Goal: Task Accomplishment & Management: Complete application form

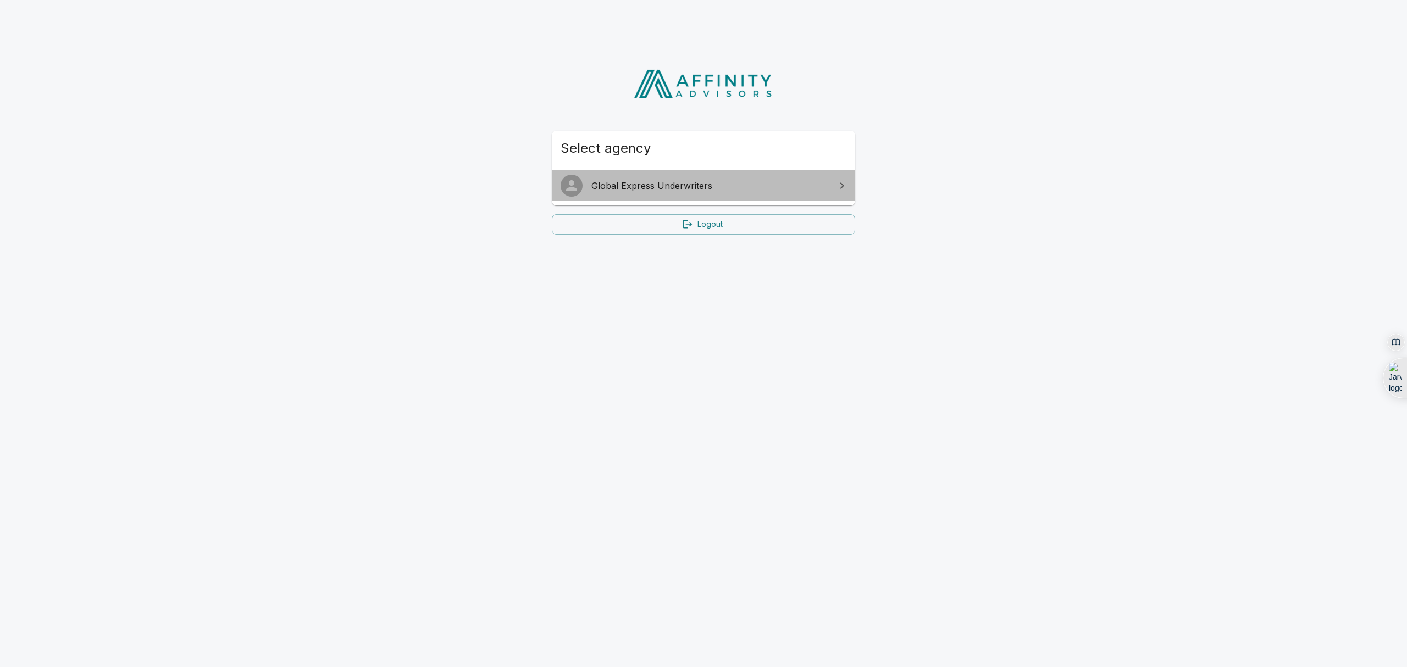
click at [647, 181] on span "Global Express Underwriters" at bounding box center [709, 185] width 237 height 13
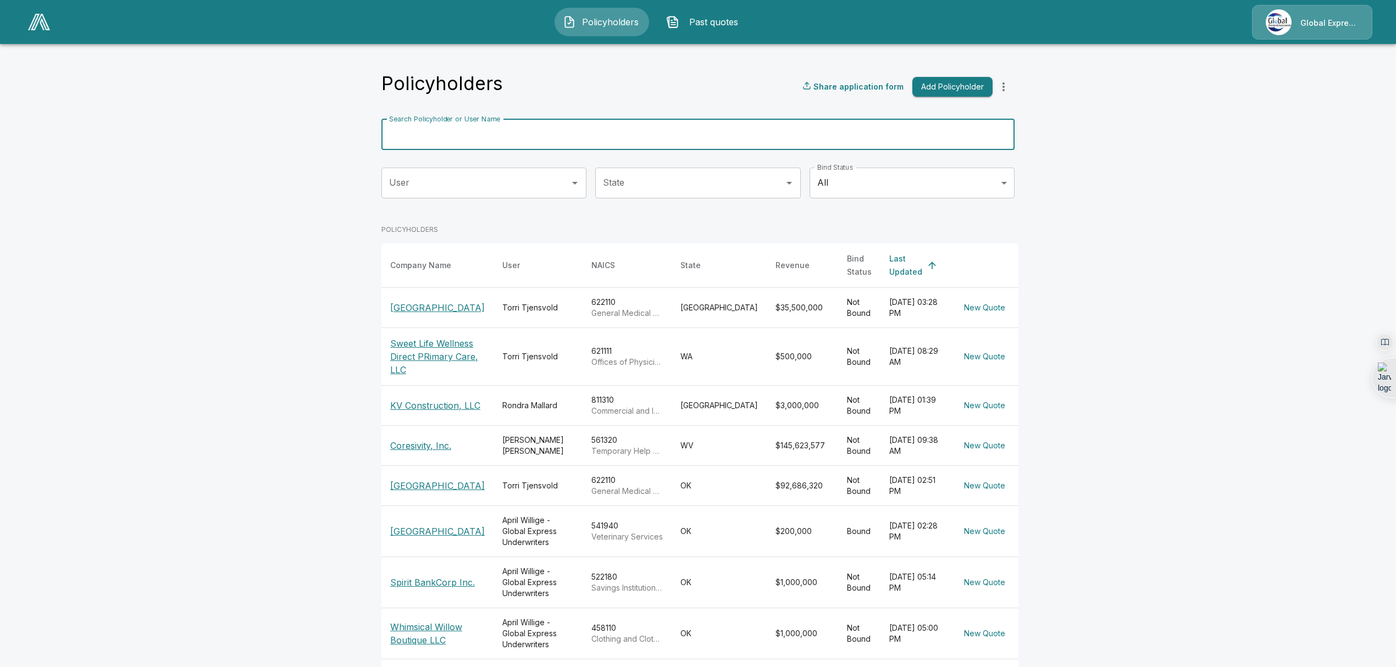
click at [665, 134] on input "Search Policyholder or User Name" at bounding box center [691, 134] width 621 height 31
type input "*********"
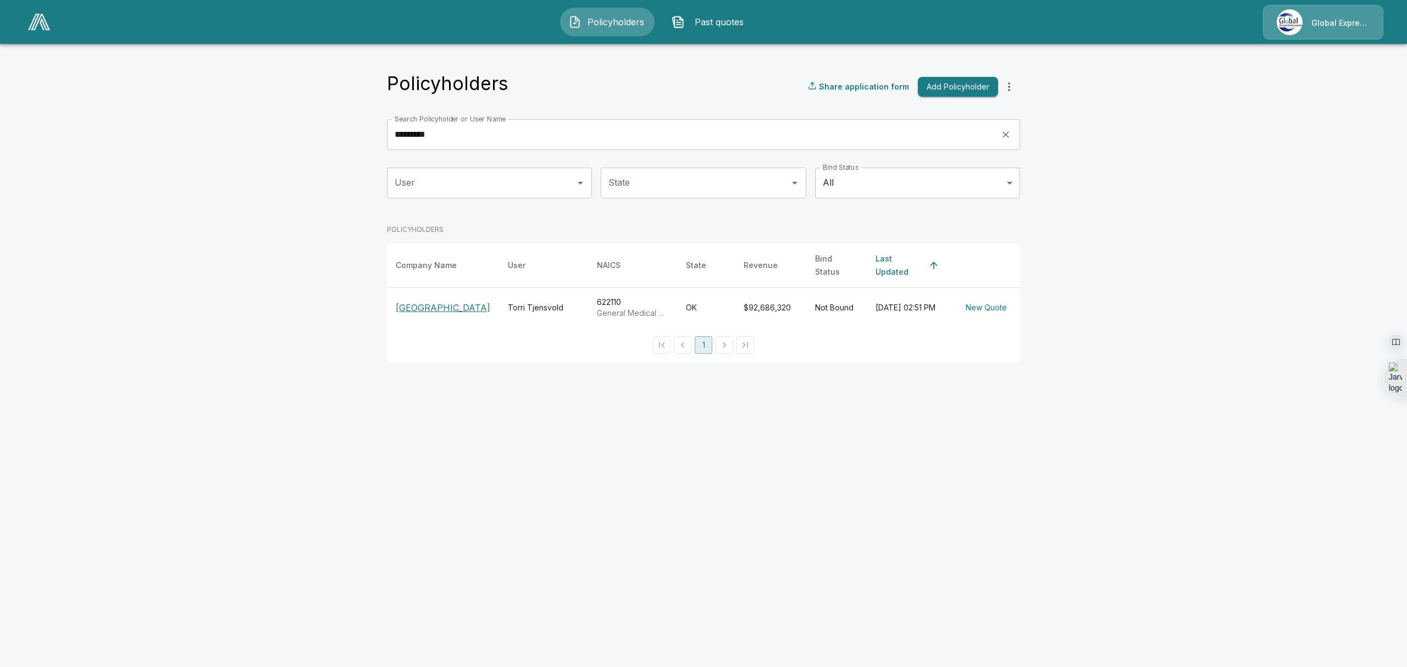
click at [433, 304] on p "[GEOGRAPHIC_DATA]" at bounding box center [443, 307] width 95 height 13
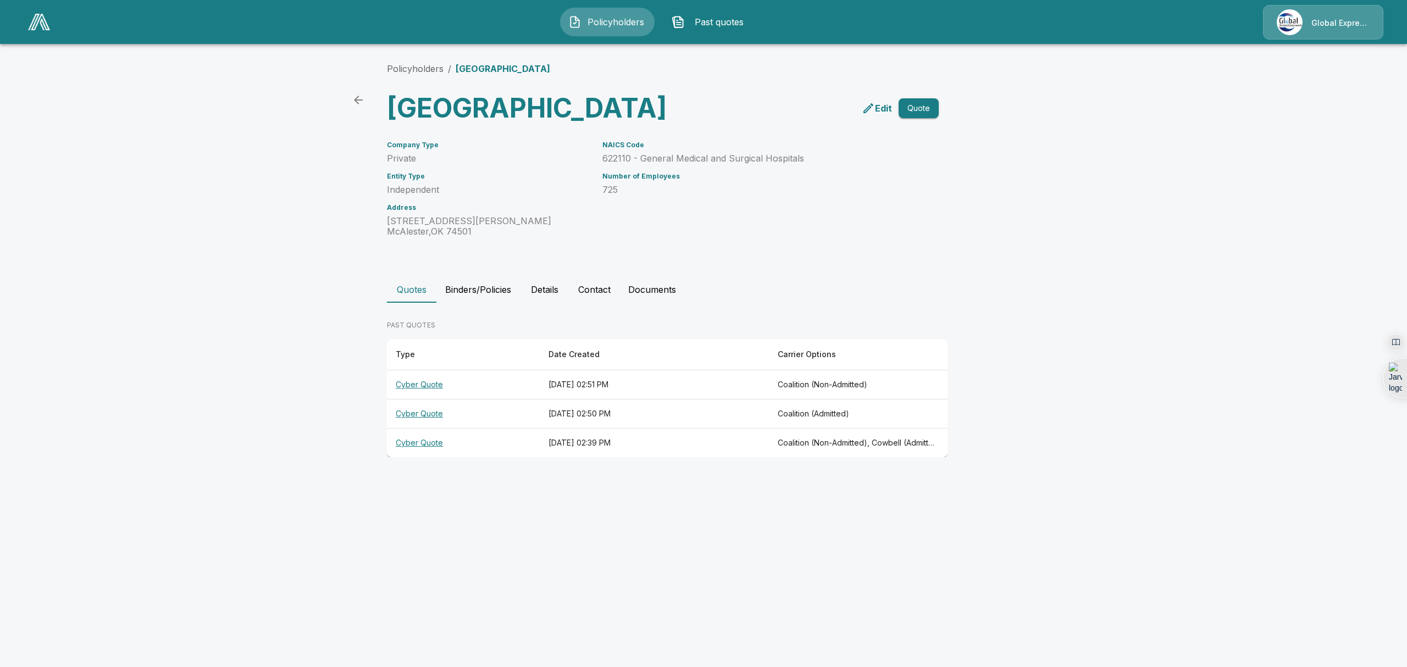
click at [414, 400] on th "Cyber Quote" at bounding box center [463, 384] width 153 height 29
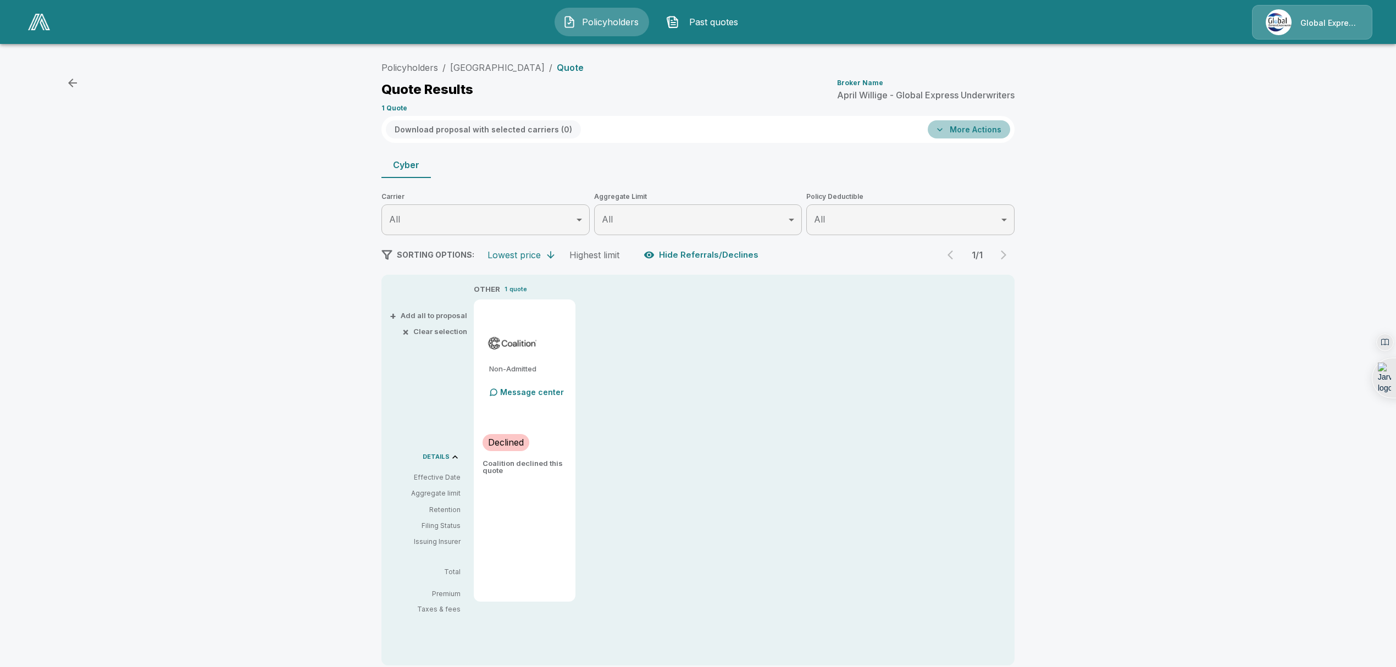
click at [996, 126] on button "More Actions" at bounding box center [969, 129] width 82 height 18
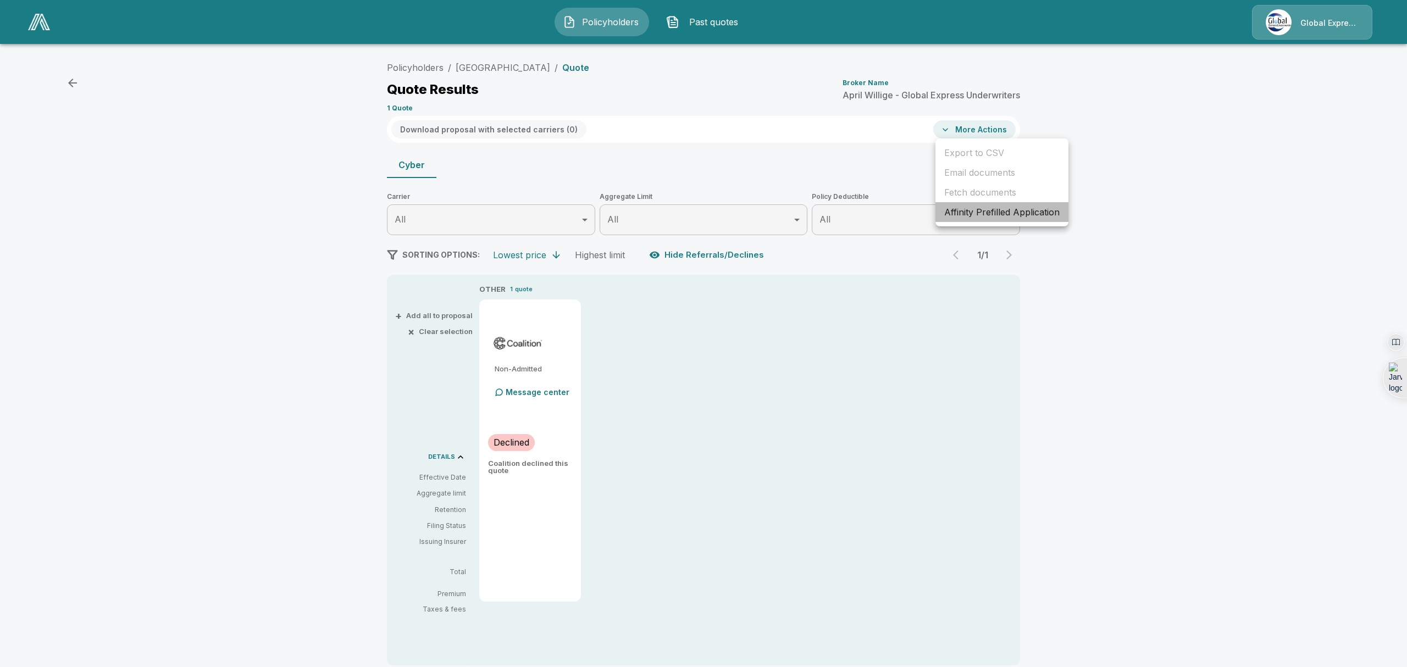
click at [989, 210] on li "Affinity Prefilled Application" at bounding box center [1001, 212] width 133 height 20
click at [519, 65] on link "[GEOGRAPHIC_DATA]" at bounding box center [497, 67] width 95 height 11
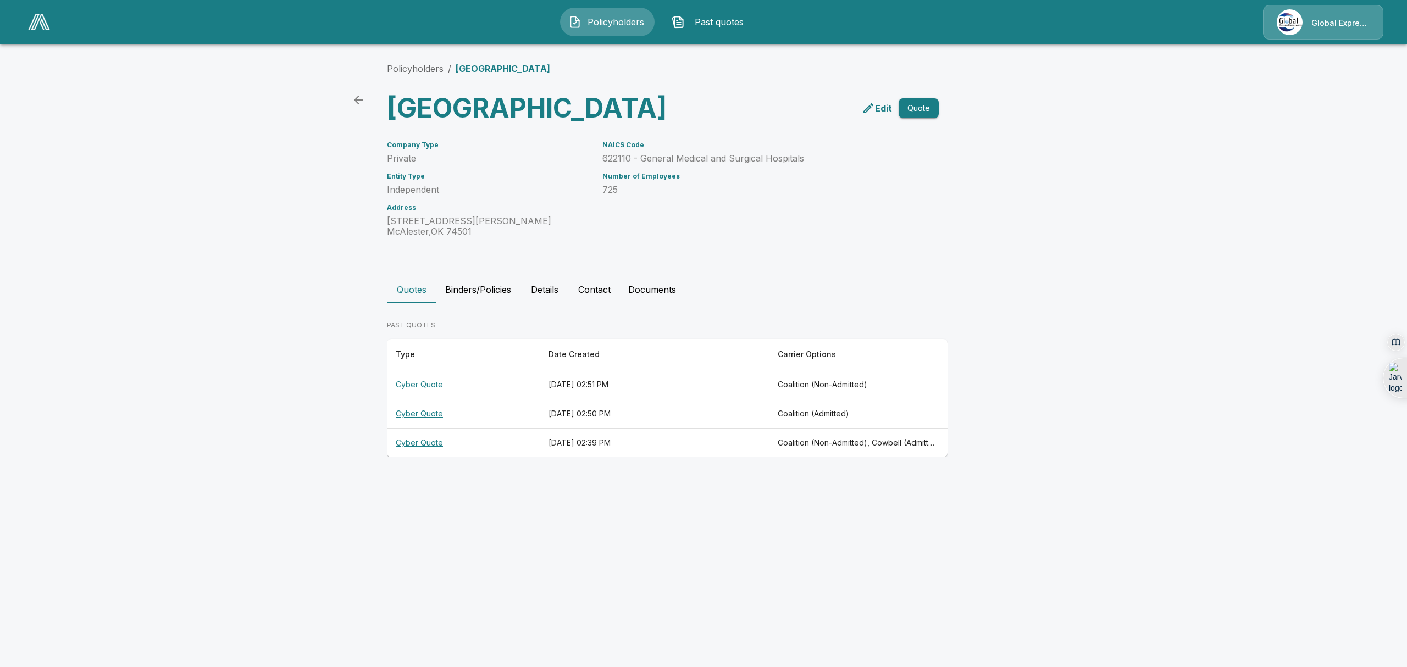
click at [431, 429] on th "Cyber Quote" at bounding box center [463, 414] width 153 height 29
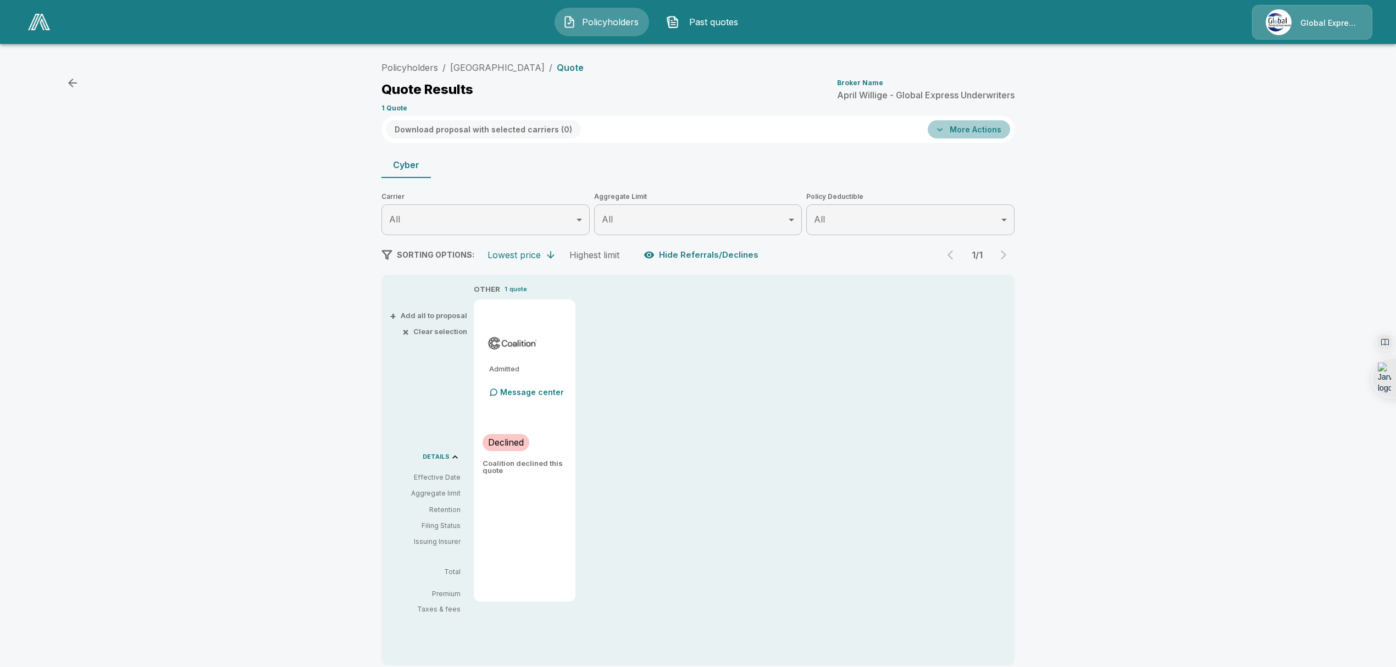
click at [984, 130] on button "More Actions" at bounding box center [969, 129] width 82 height 18
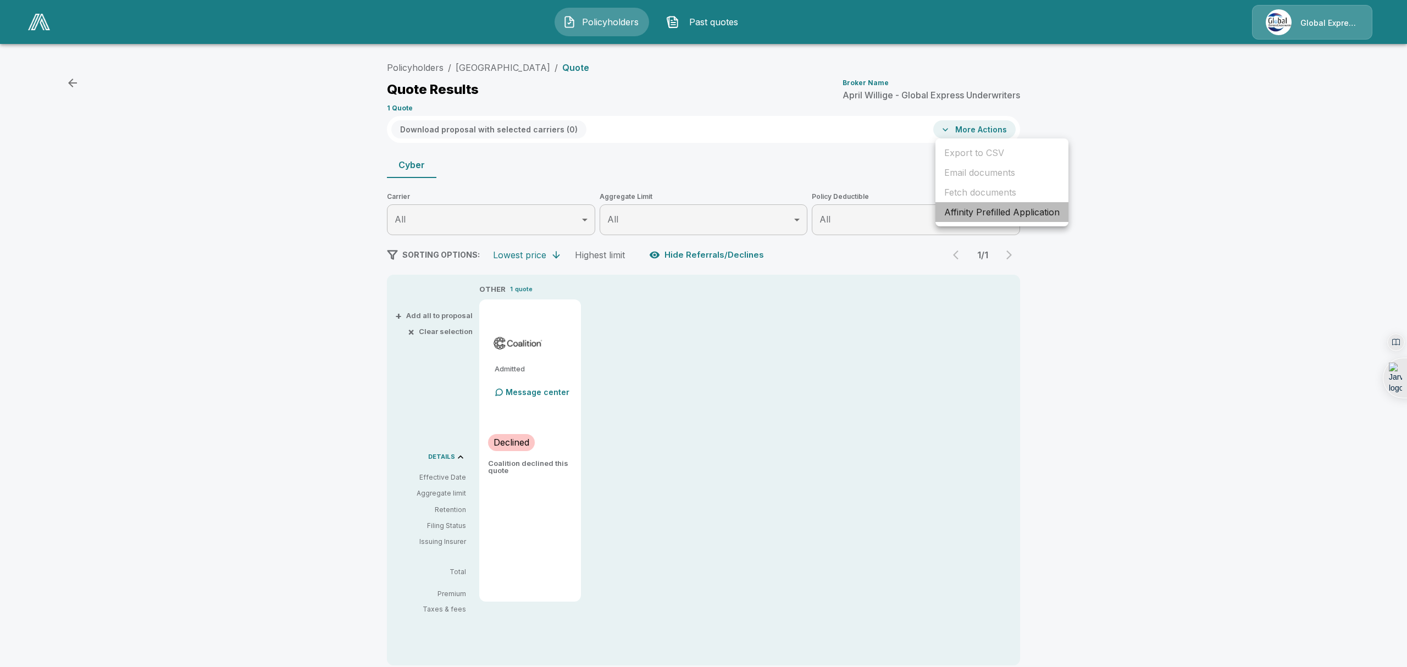
click at [965, 215] on li "Affinity Prefilled Application" at bounding box center [1001, 212] width 133 height 20
click at [481, 69] on link "[GEOGRAPHIC_DATA]" at bounding box center [497, 67] width 95 height 11
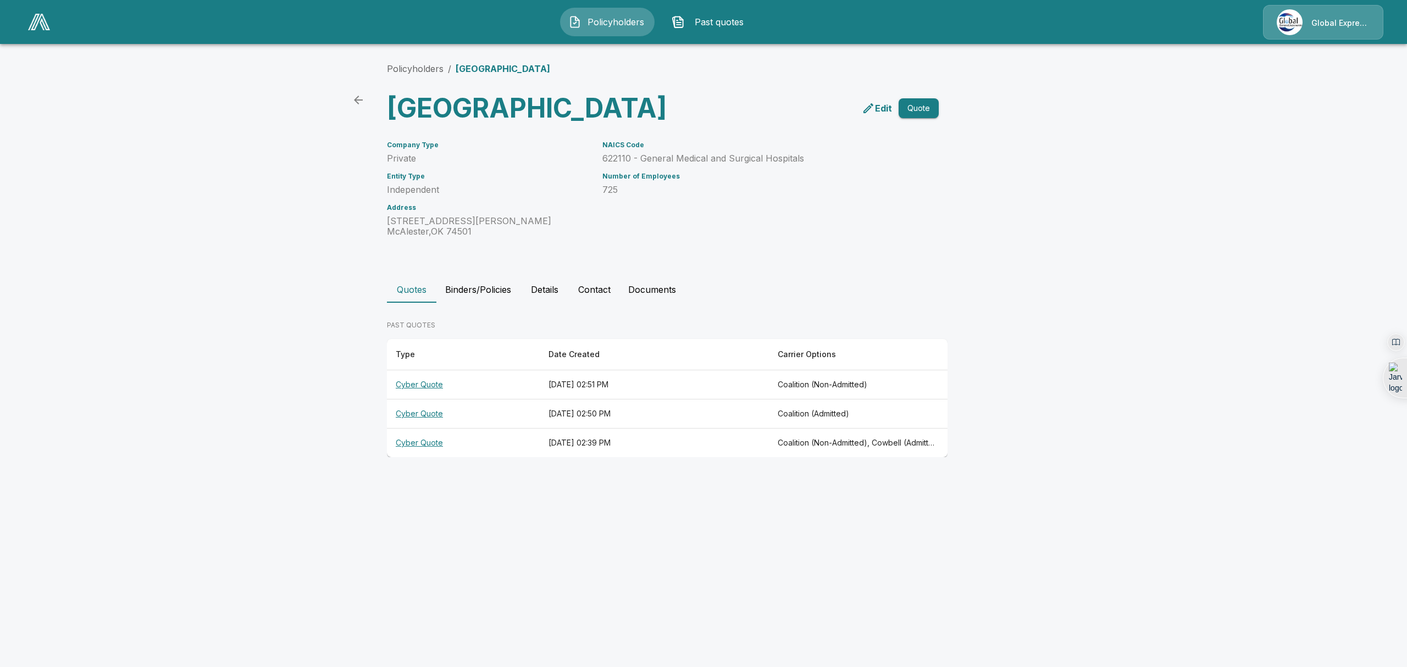
click at [419, 458] on th "Cyber Quote" at bounding box center [463, 443] width 153 height 29
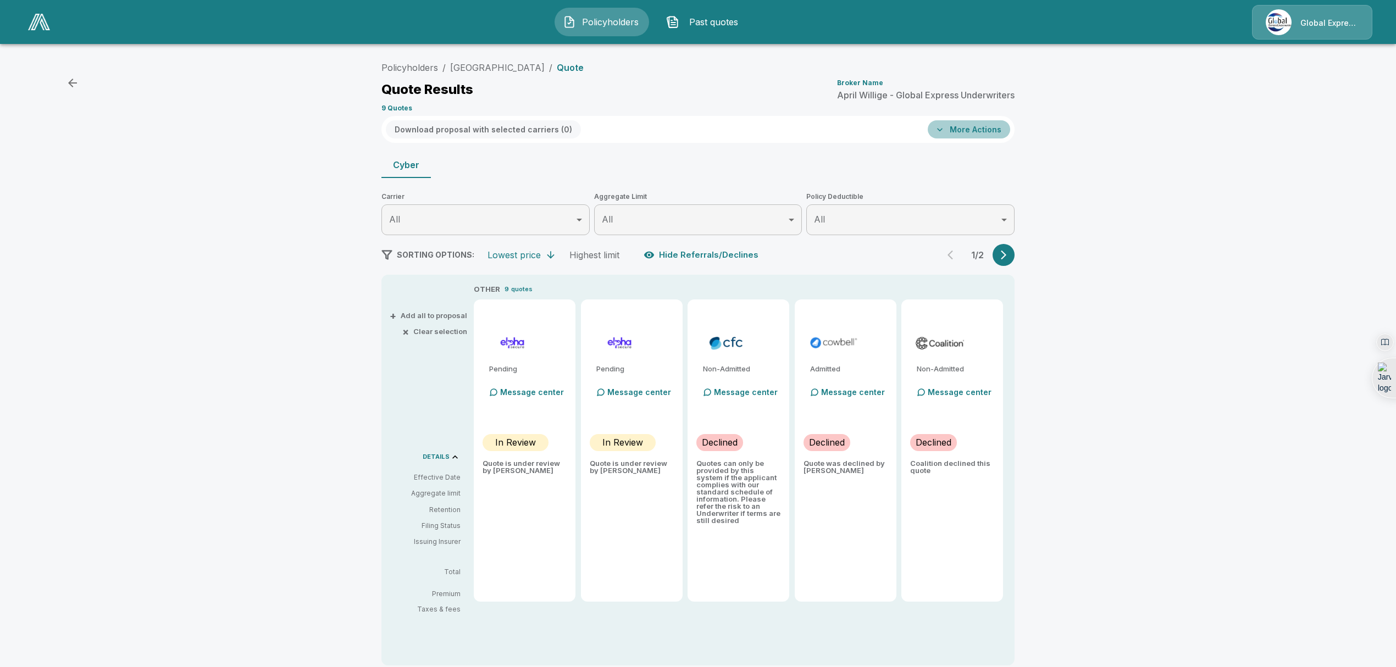
click at [982, 130] on button "More Actions" at bounding box center [969, 129] width 82 height 18
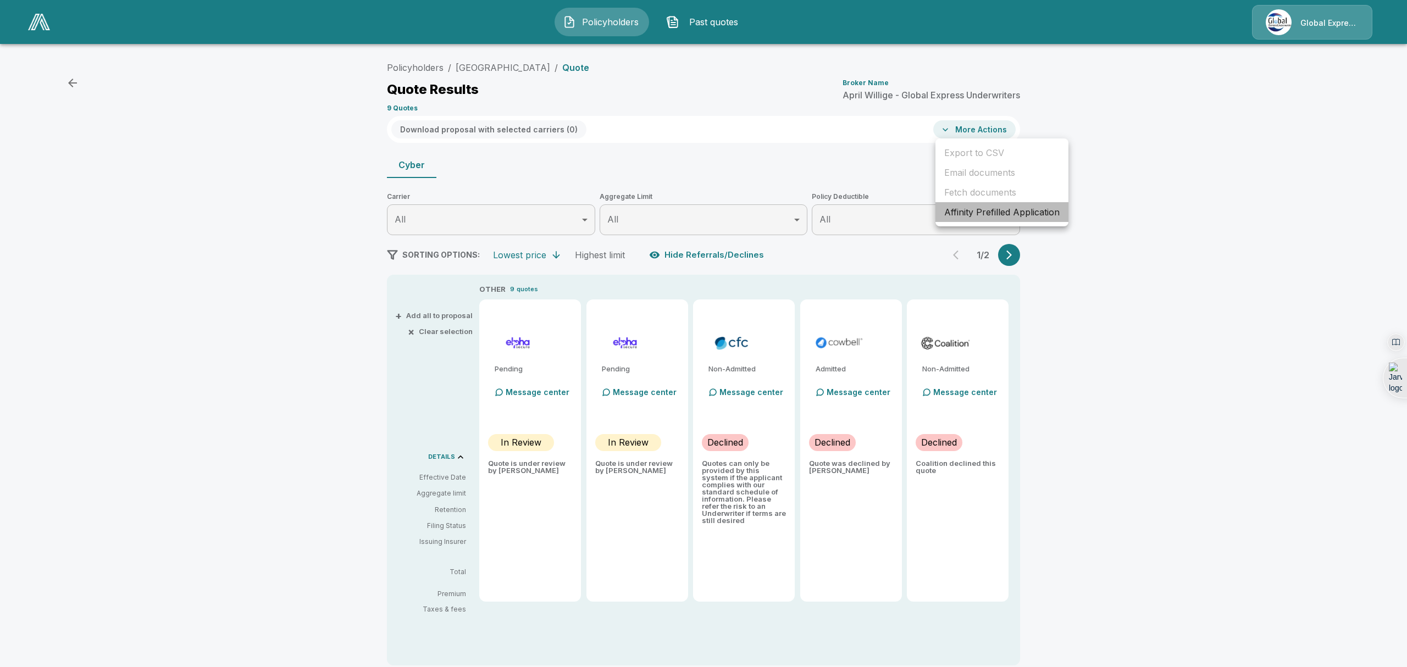
click at [994, 214] on li "Affinity Prefilled Application" at bounding box center [1001, 212] width 133 height 20
